Goal: Task Accomplishment & Management: Manage account settings

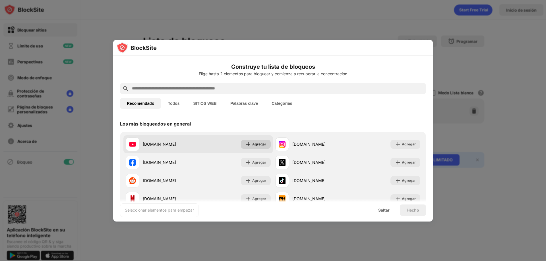
click at [256, 144] on font "Agregar" at bounding box center [259, 144] width 14 height 4
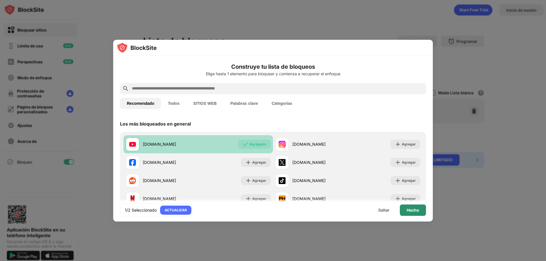
click at [405, 211] on div "Hecho" at bounding box center [413, 210] width 26 height 11
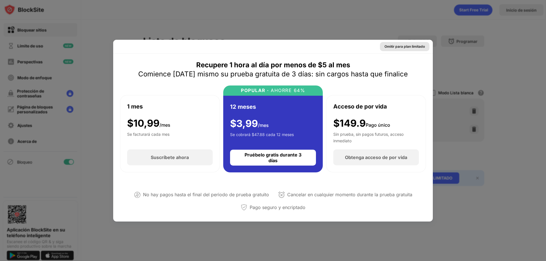
click at [407, 48] on font "Omitir para plan limitado" at bounding box center [404, 46] width 40 height 4
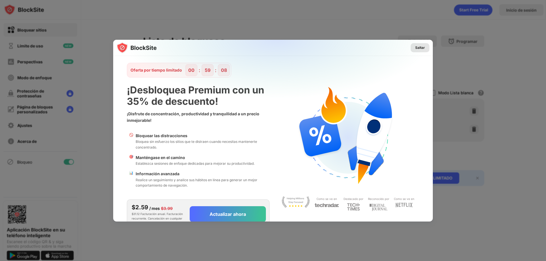
click at [415, 49] on font "Saltar" at bounding box center [420, 47] width 10 height 4
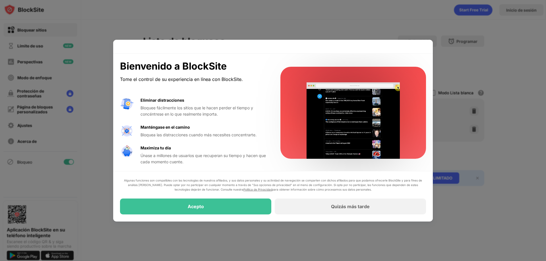
scroll to position [1, 0]
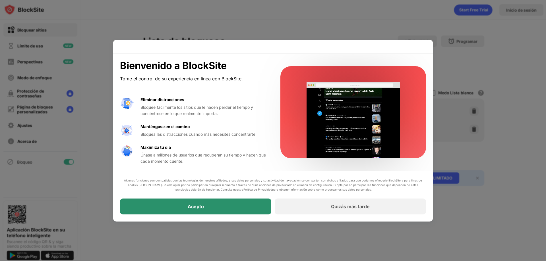
click at [198, 208] on font "Acepto" at bounding box center [196, 207] width 16 height 6
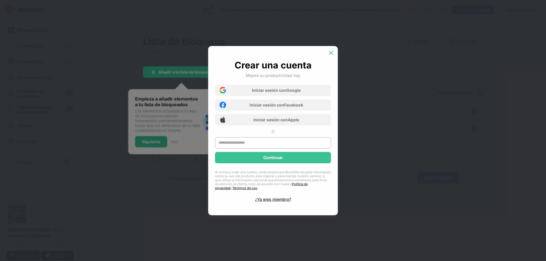
click at [332, 54] on img at bounding box center [331, 53] width 6 height 6
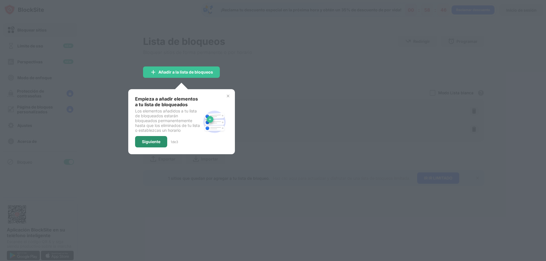
click at [159, 141] on font "Siguiente" at bounding box center [151, 141] width 18 height 5
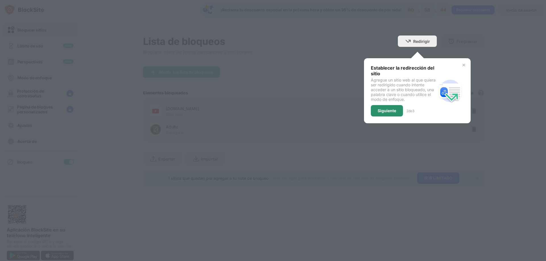
click at [386, 108] on div "Siguiente" at bounding box center [387, 110] width 32 height 11
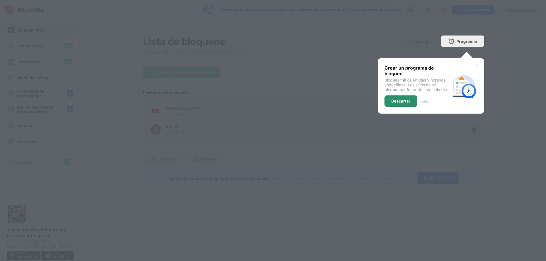
click at [403, 101] on font "Descartar" at bounding box center [400, 101] width 19 height 5
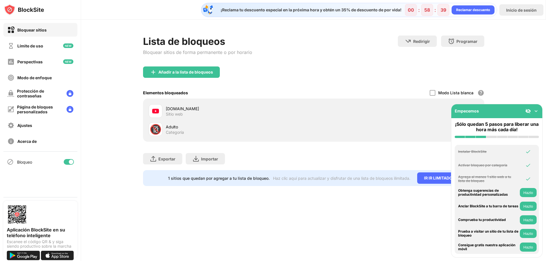
click at [506, 68] on div "Lista de bloqueos Bloquear sitios de forma permanente o por horario Redirigir H…" at bounding box center [313, 111] width 465 height 183
click at [266, 212] on div "¡Reclama tu descuento especial en la próxima hora y obtén un 35% de descuento d…" at bounding box center [313, 130] width 465 height 261
click at [536, 110] on img at bounding box center [536, 111] width 6 height 6
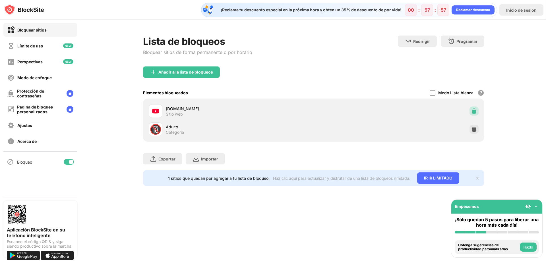
click at [473, 111] on img at bounding box center [474, 111] width 6 height 6
